Goal: Transaction & Acquisition: Purchase product/service

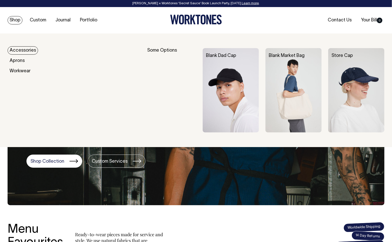
click at [16, 21] on link "Shop" at bounding box center [15, 20] width 15 height 8
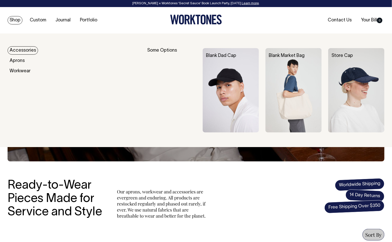
click at [28, 52] on link "Accessories" at bounding box center [23, 50] width 31 height 8
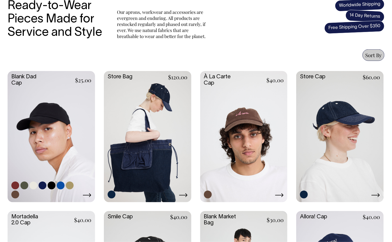
scroll to position [180, 0]
click at [52, 138] on link at bounding box center [52, 136] width 88 height 130
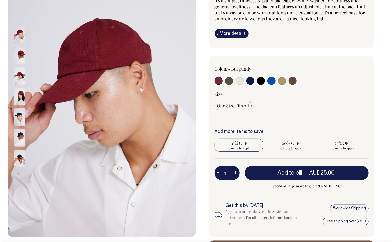
scroll to position [79, 0]
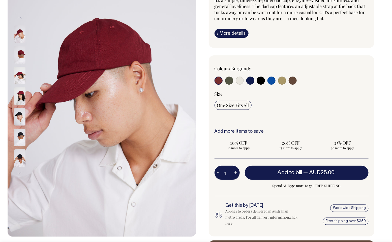
click at [231, 80] on input "radio" at bounding box center [229, 81] width 8 height 8
radio input "true"
select select "Olive"
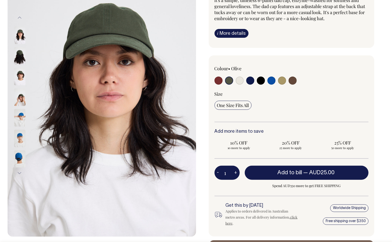
click at [240, 80] on input "radio" at bounding box center [240, 81] width 8 height 8
radio input "true"
select select "Natural"
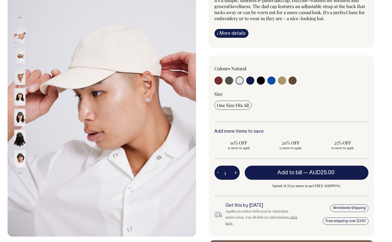
click at [251, 80] on input "radio" at bounding box center [250, 81] width 8 height 8
radio input "true"
select select "Dark Navy"
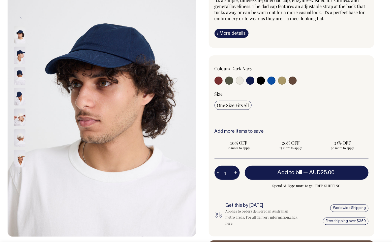
click at [262, 81] on input "radio" at bounding box center [261, 81] width 8 height 8
radio input "true"
select select "Black"
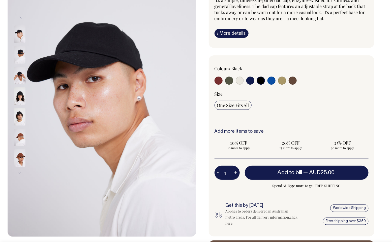
click at [274, 83] on input "radio" at bounding box center [272, 81] width 8 height 8
radio input "true"
select select "Worker Blue"
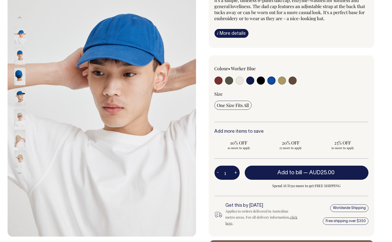
click at [284, 81] on input "radio" at bounding box center [282, 81] width 8 height 8
radio input "true"
select select "Washed Khaki"
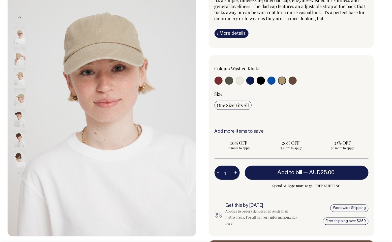
click at [295, 83] on input "radio" at bounding box center [293, 81] width 8 height 8
radio input "true"
select select "Espresso"
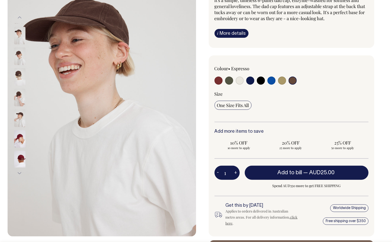
click at [249, 79] on input "radio" at bounding box center [250, 81] width 8 height 8
radio input "true"
select select "Dark Navy"
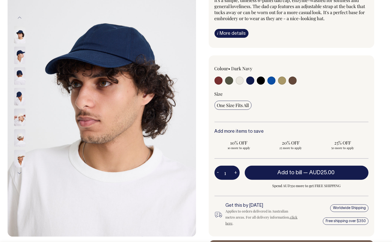
click at [261, 82] on input "radio" at bounding box center [261, 81] width 8 height 8
radio input "true"
select select "Black"
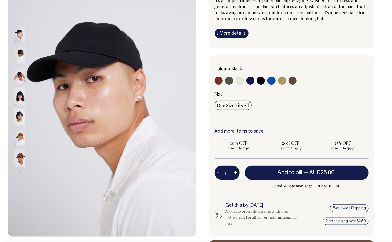
click at [273, 82] on input "radio" at bounding box center [272, 81] width 8 height 8
radio input "true"
select select "Worker Blue"
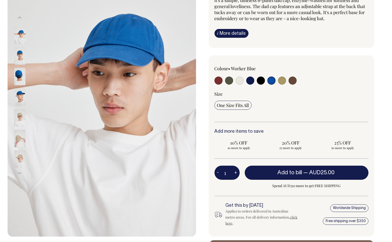
click at [244, 81] on div at bounding box center [246, 81] width 62 height 9
click at [242, 80] on input "radio" at bounding box center [240, 81] width 8 height 8
radio input "true"
select select "Natural"
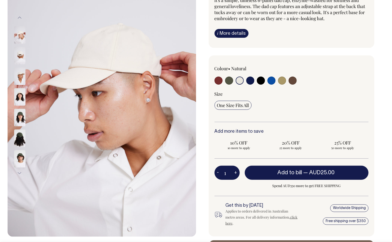
click at [232, 81] on input "radio" at bounding box center [229, 81] width 8 height 8
radio input "true"
select select "Olive"
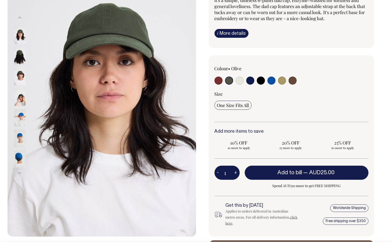
drag, startPoint x: 133, startPoint y: 109, endPoint x: 292, endPoint y: 1, distance: 192.3
click at [0, 0] on div at bounding box center [196, 115] width 392 height 323
